Goal: Transaction & Acquisition: Subscribe to service/newsletter

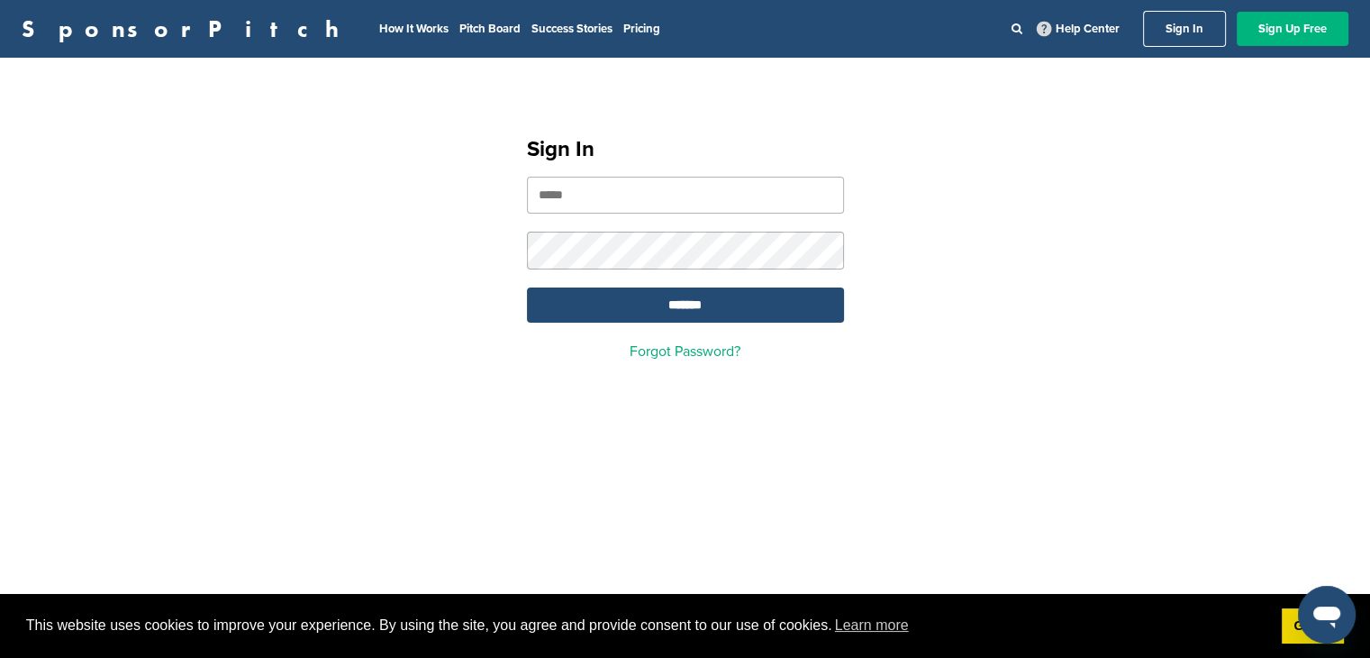
click at [1302, 26] on link "Sign Up Free" at bounding box center [1293, 29] width 112 height 34
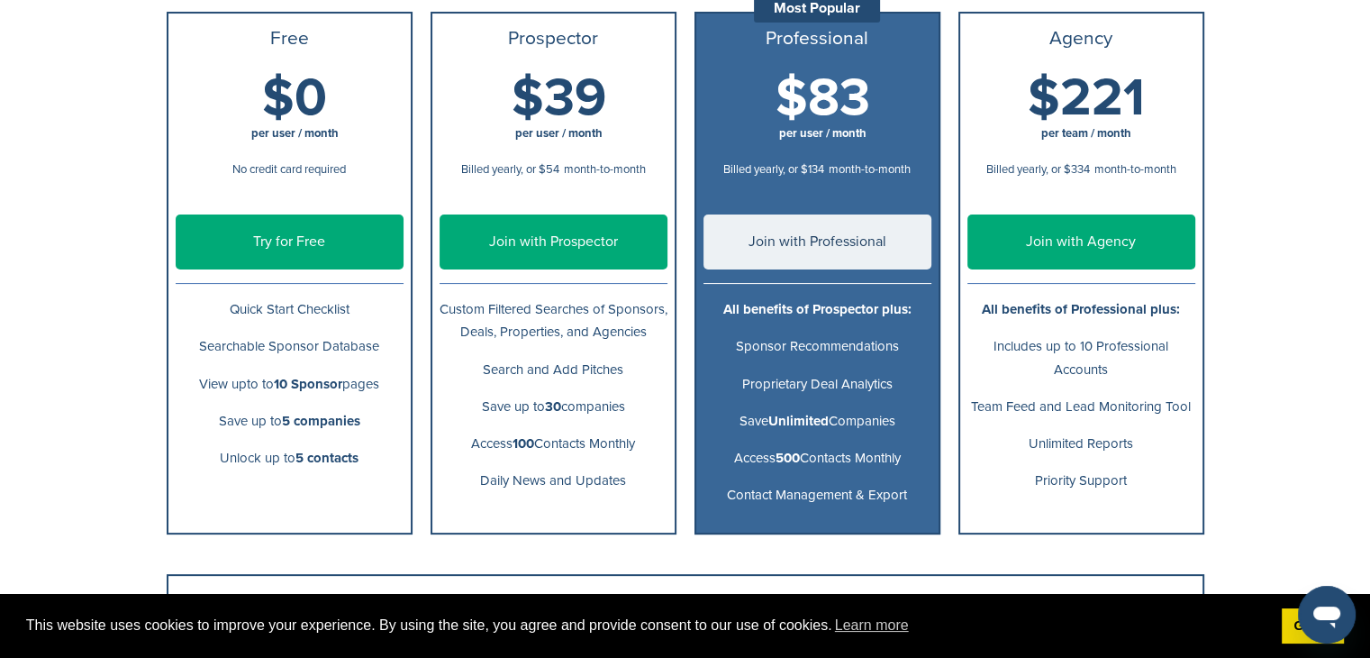
scroll to position [294, 0]
